Goal: Task Accomplishment & Management: Complete application form

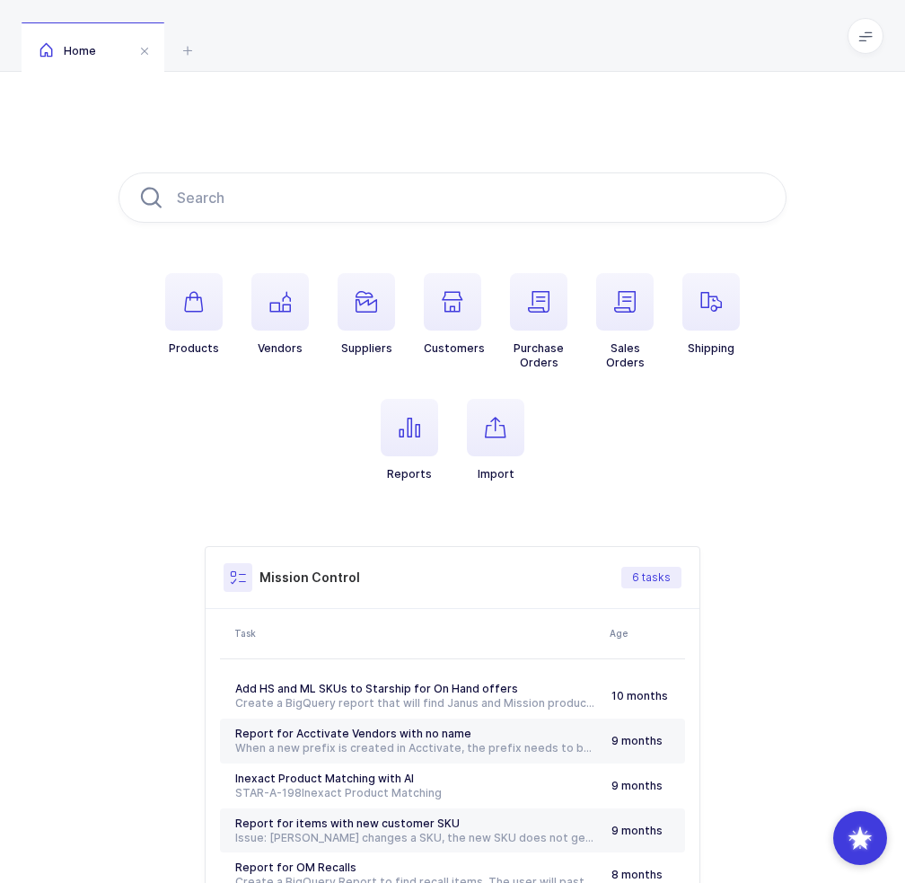
click at [456, 412] on li "Import" at bounding box center [496, 440] width 86 height 83
click at [508, 421] on span "button" at bounding box center [495, 427] width 57 height 57
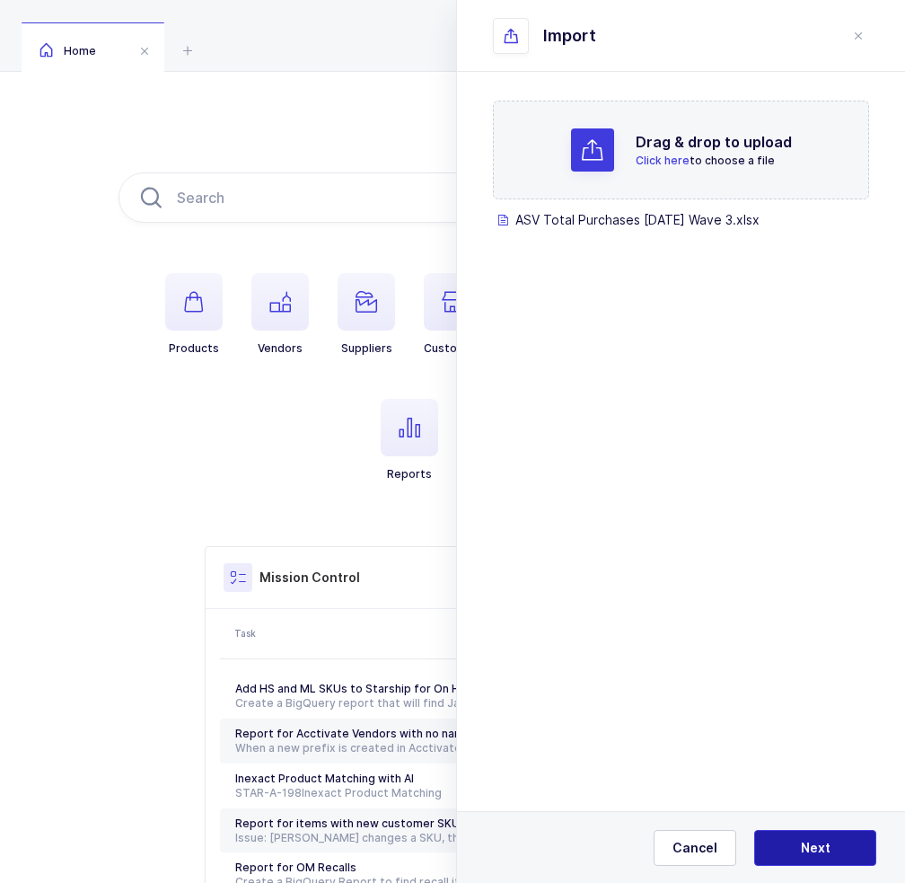
click at [838, 838] on button "Next" at bounding box center [815, 848] width 122 height 36
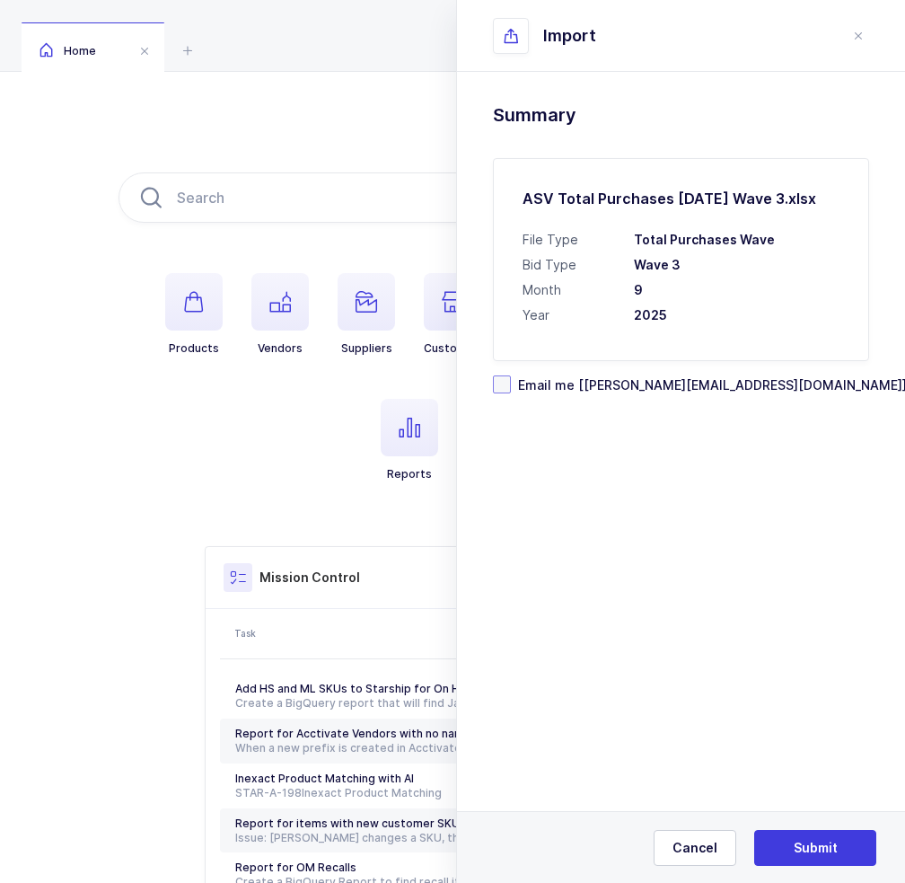
click at [674, 383] on span "Email me [[PERSON_NAME][EMAIL_ADDRESS][DOMAIN_NAME]]" at bounding box center [709, 384] width 396 height 17
click at [511, 375] on input "Email me [[PERSON_NAME][EMAIL_ADDRESS][DOMAIN_NAME]]" at bounding box center [511, 375] width 0 height 0
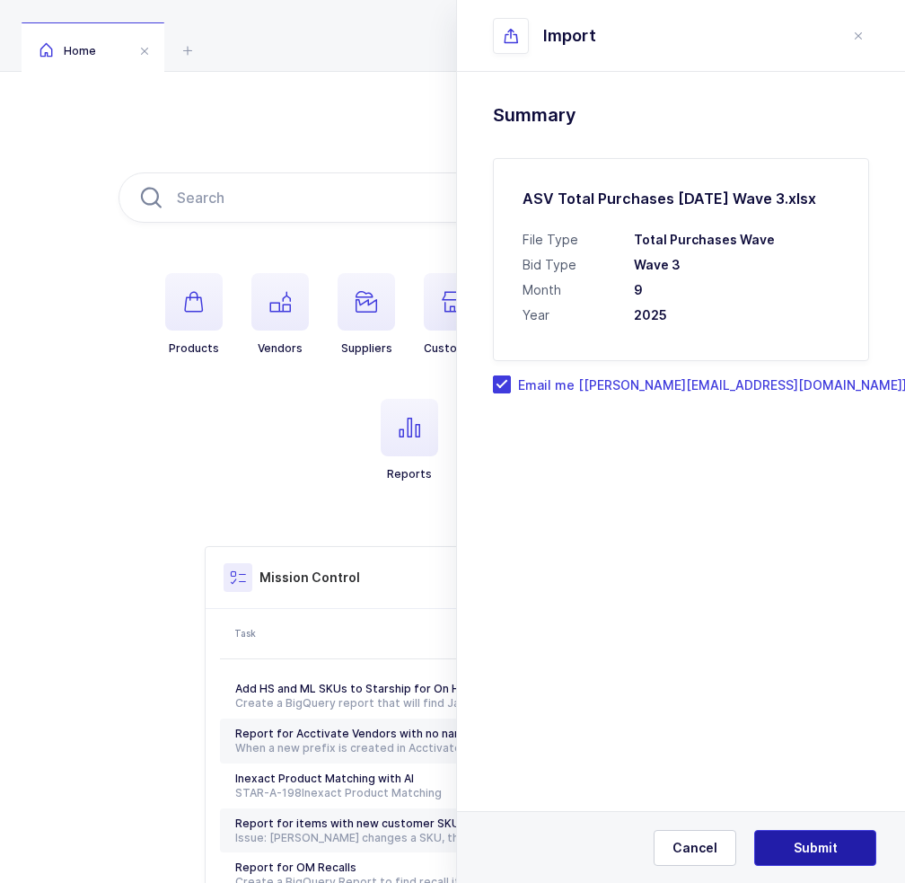
click at [799, 846] on span "Submit" at bounding box center [816, 848] width 44 height 18
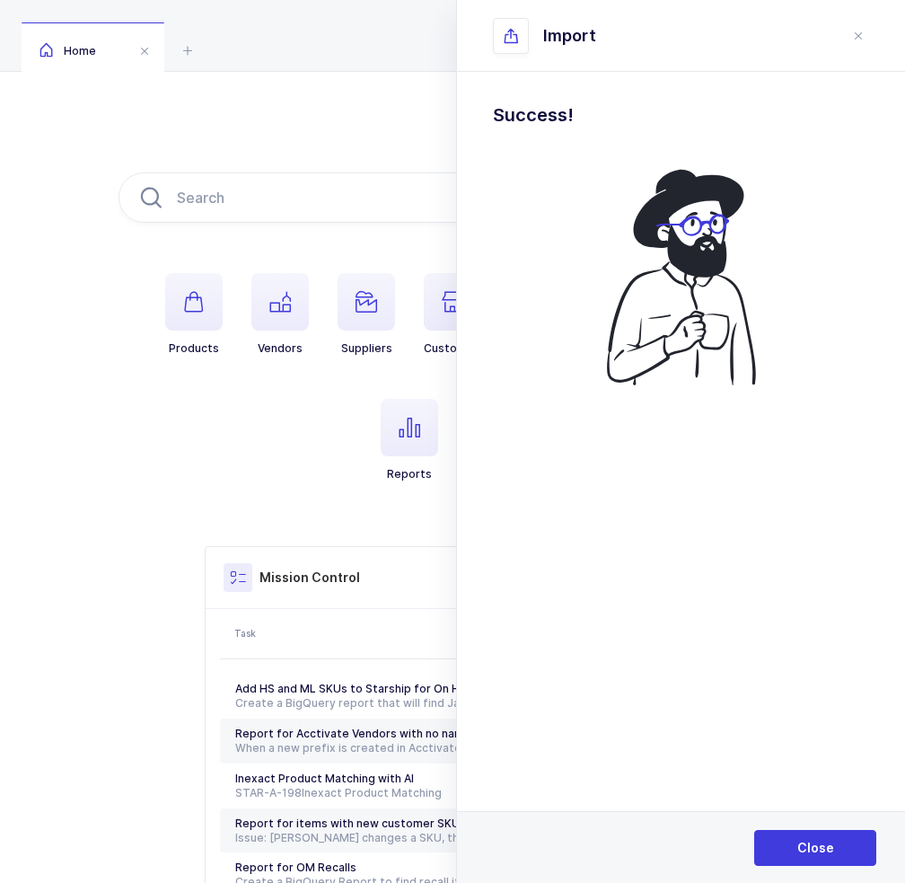
click at [531, 115] on h1 "Success!" at bounding box center [681, 115] width 376 height 29
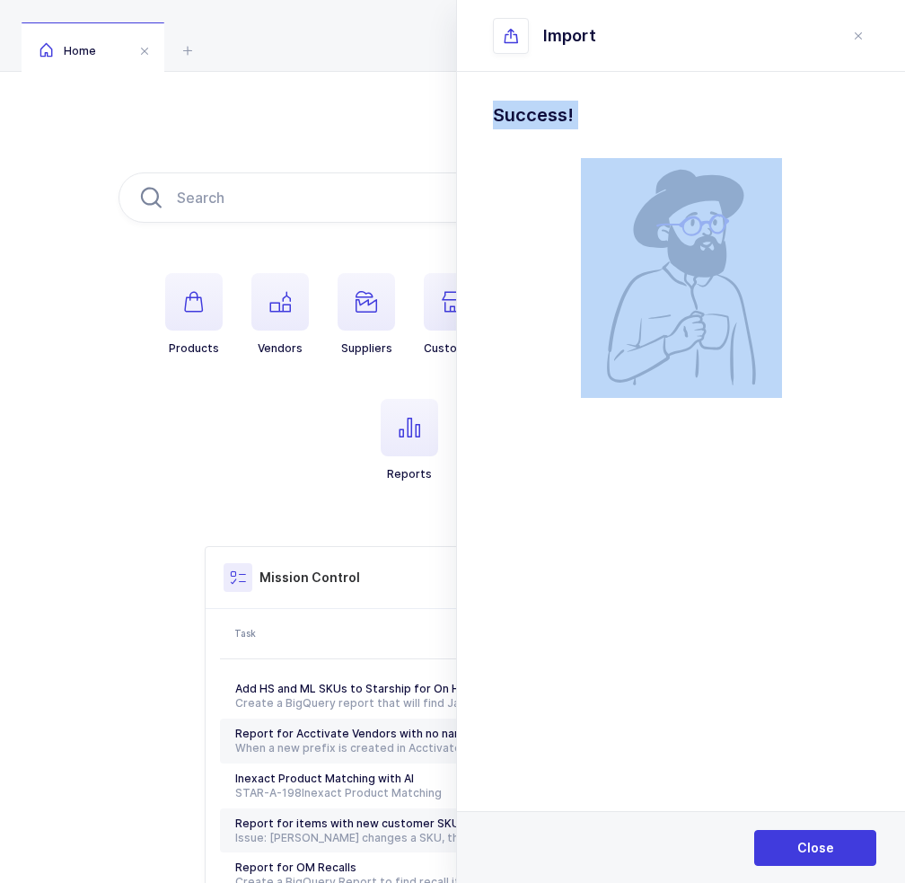
click at [531, 115] on h1 "Success!" at bounding box center [681, 115] width 376 height 29
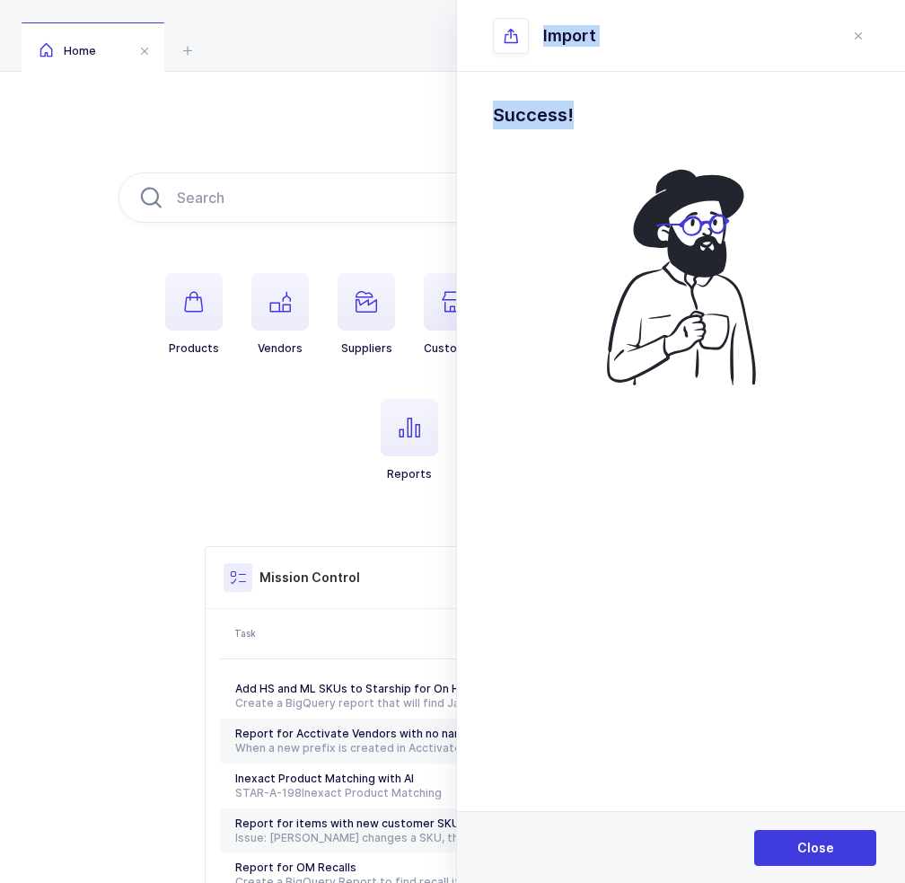
drag, startPoint x: 524, startPoint y: 42, endPoint x: 589, endPoint y: 108, distance: 92.1
click at [589, 108] on div "Import Drag & drop to upload Click here to choose a file ASV Total Purchases [D…" at bounding box center [680, 441] width 449 height 883
click at [589, 108] on h1 "Success!" at bounding box center [681, 115] width 376 height 29
click at [794, 822] on div "Close" at bounding box center [681, 847] width 448 height 72
drag, startPoint x: 781, startPoint y: 852, endPoint x: 839, endPoint y: 838, distance: 59.2
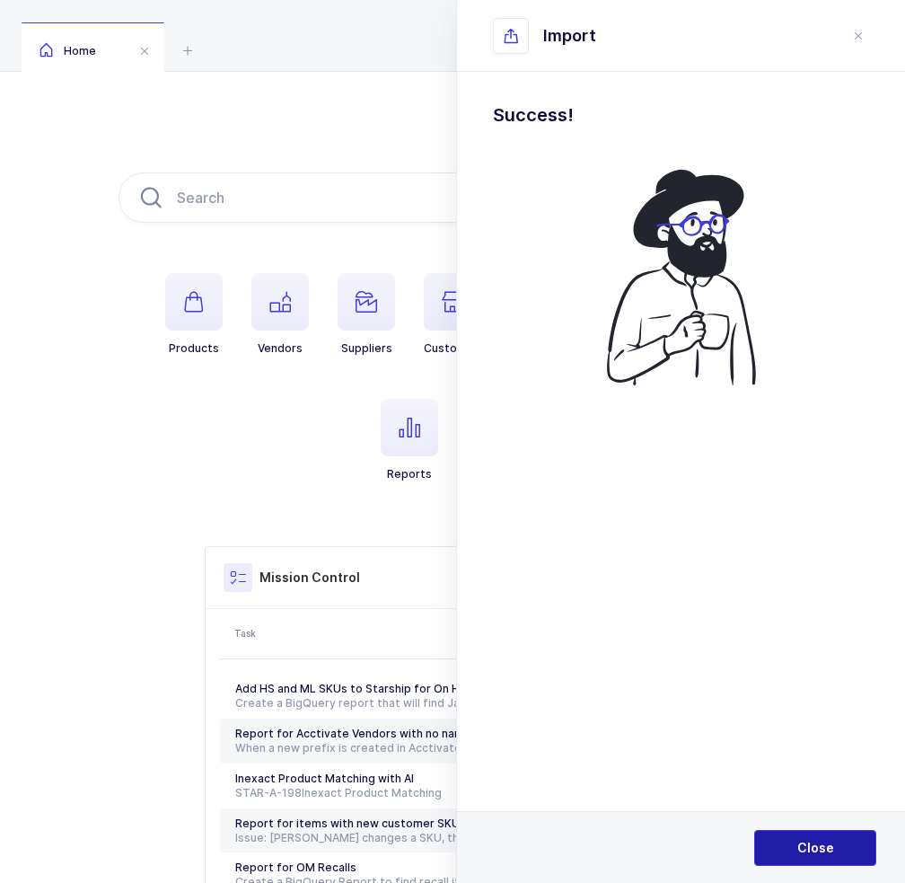
click at [839, 838] on button "Close" at bounding box center [815, 848] width 122 height 36
